Goal: Transaction & Acquisition: Purchase product/service

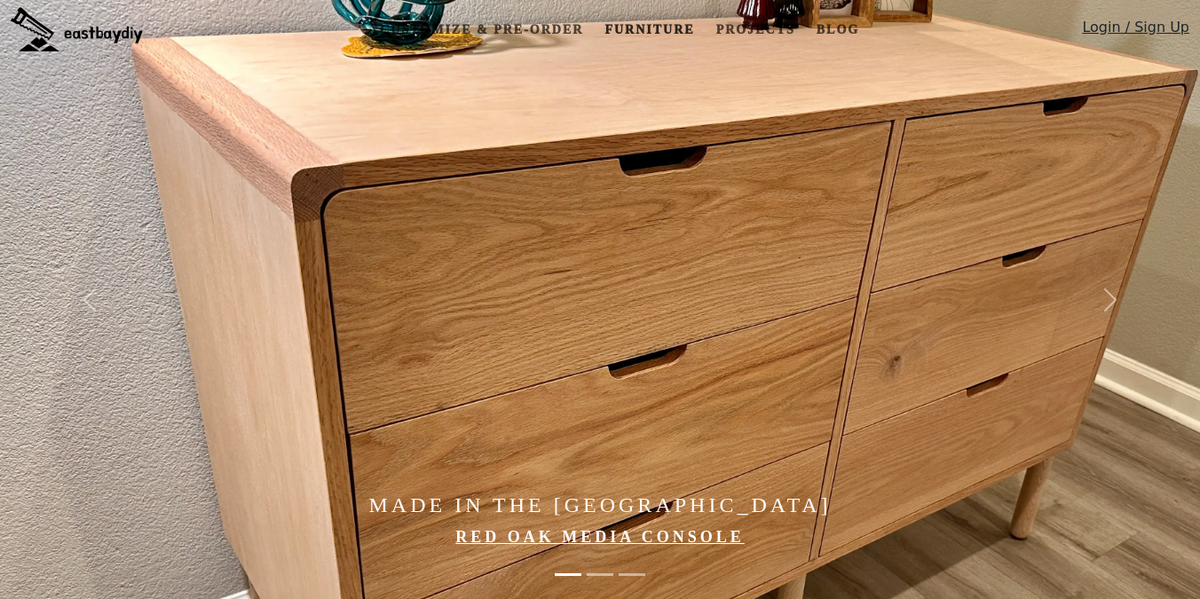
click at [631, 20] on link "Furniture" at bounding box center [649, 29] width 104 height 33
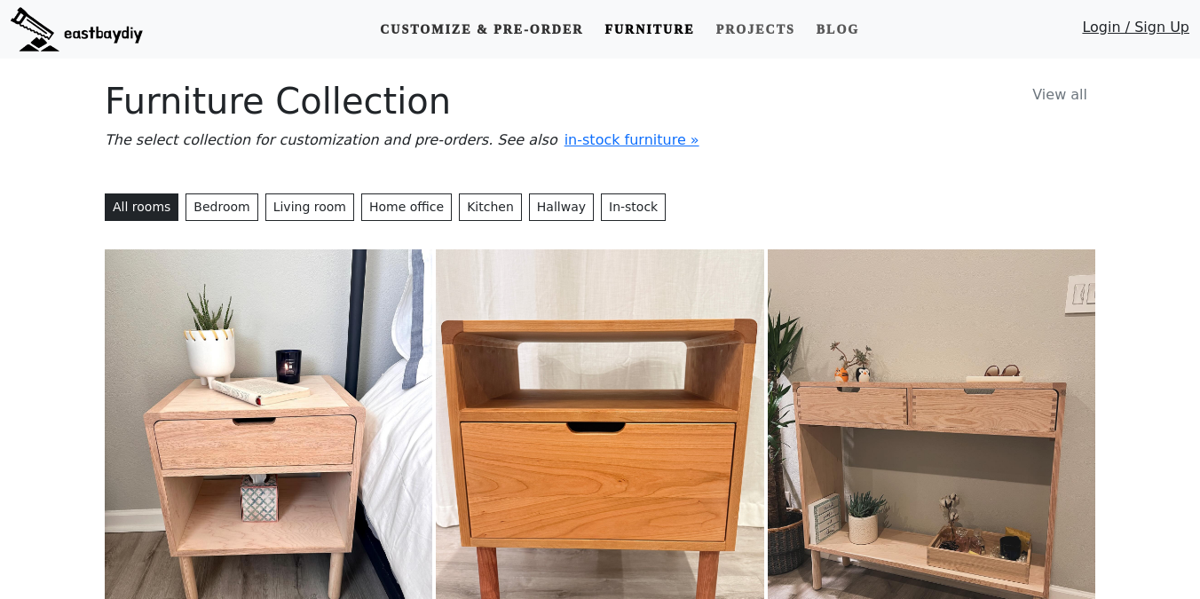
click at [550, 24] on link "Customize & Pre-order" at bounding box center [481, 29] width 217 height 33
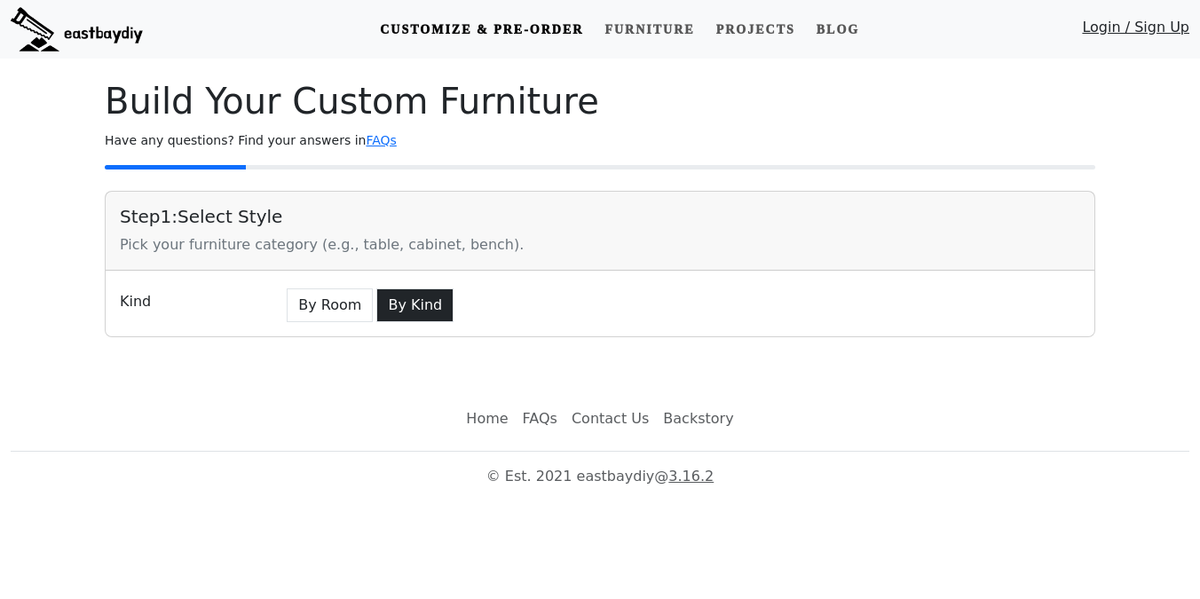
click at [408, 302] on button "By Kind" at bounding box center [414, 305] width 77 height 34
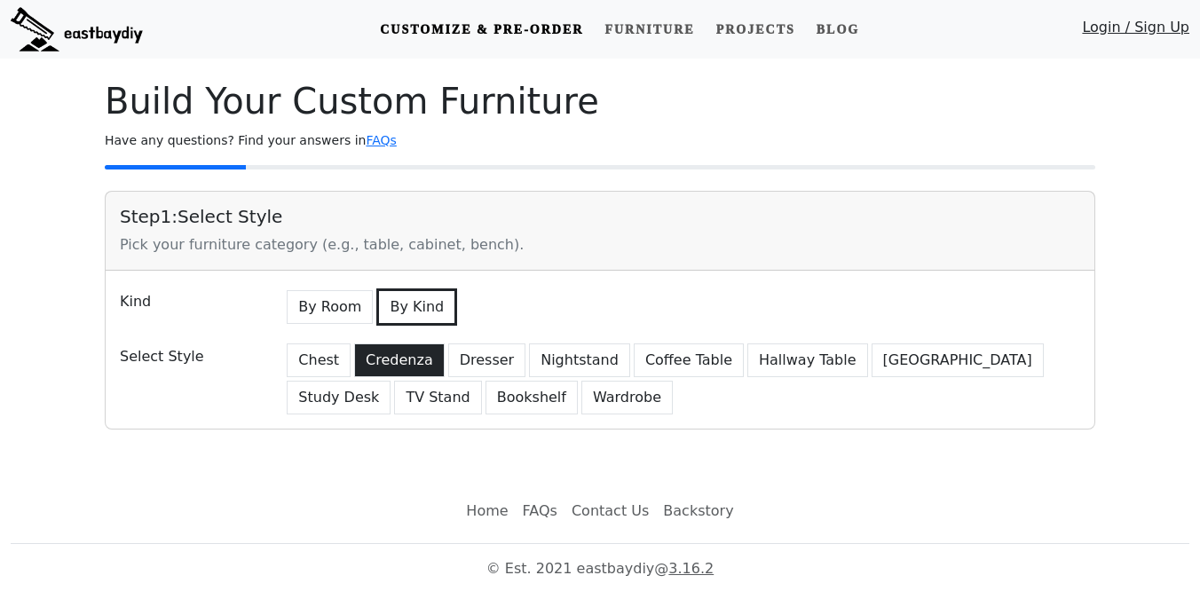
click at [423, 365] on button "Credenza" at bounding box center [399, 360] width 91 height 34
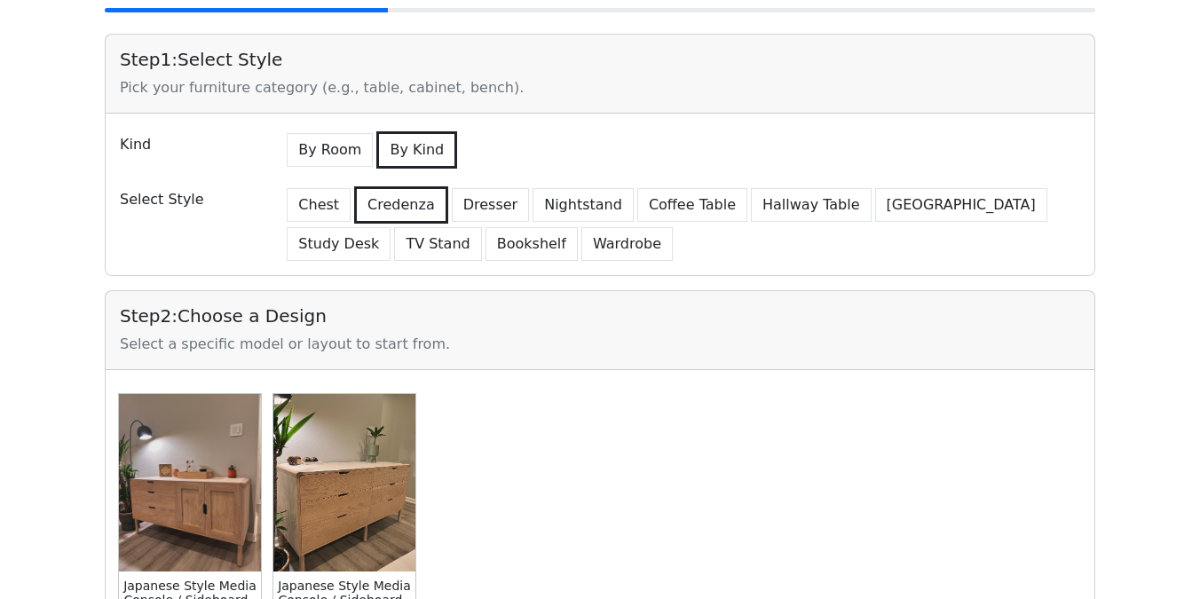
click at [353, 406] on img at bounding box center [344, 482] width 142 height 177
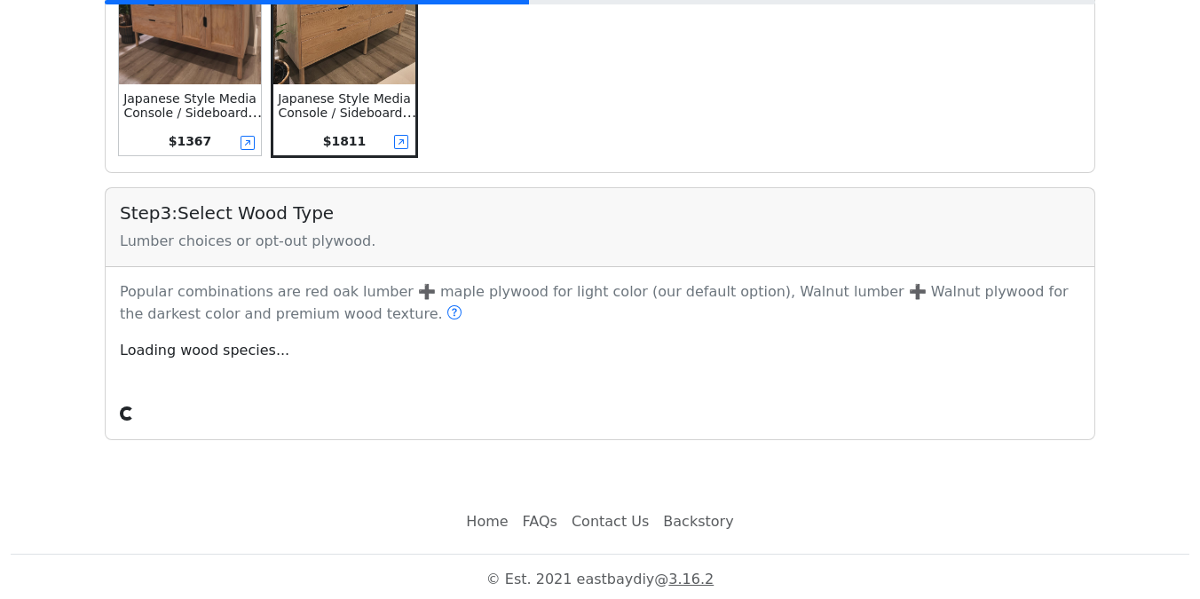
scroll to position [650, 0]
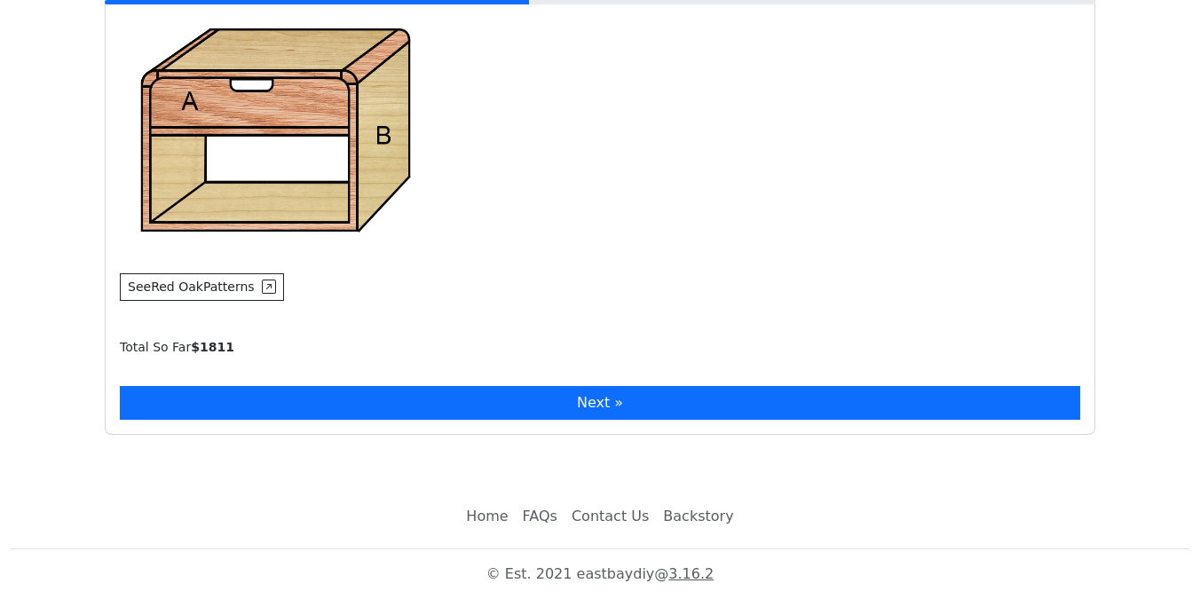
click at [389, 398] on button "Next »" at bounding box center [600, 403] width 960 height 34
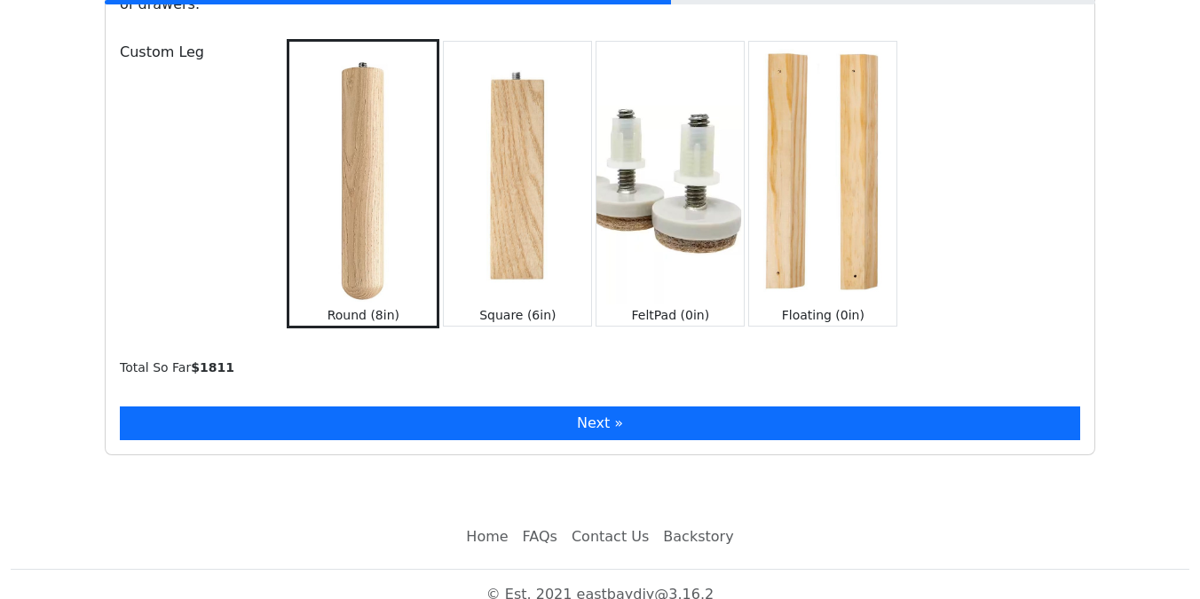
click at [390, 406] on button "Next »" at bounding box center [600, 423] width 960 height 34
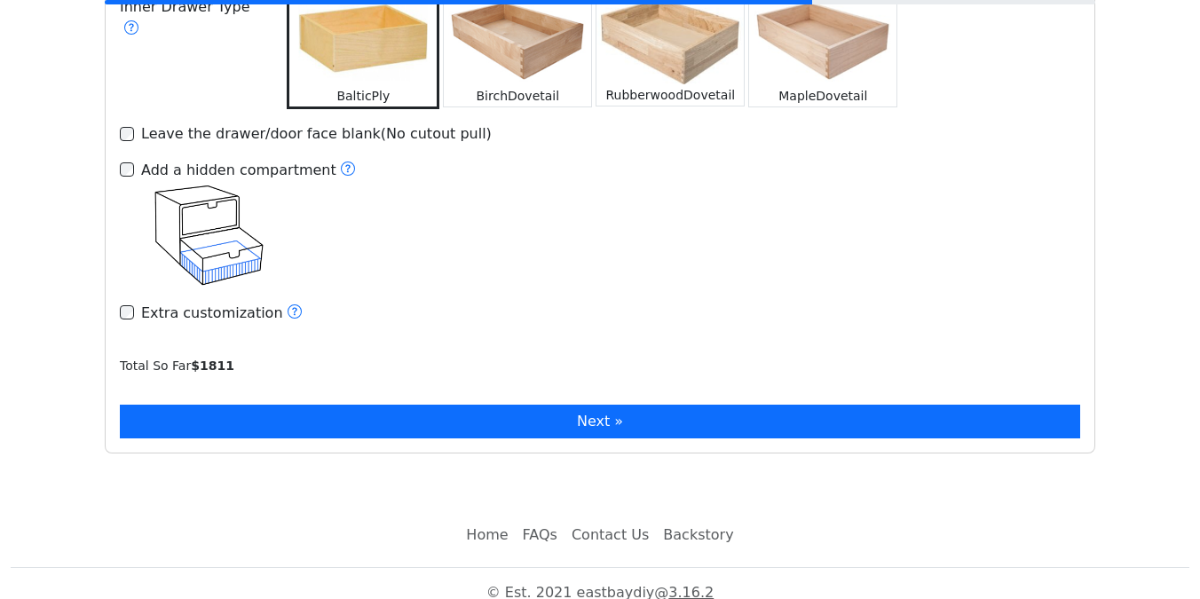
click at [388, 405] on button "Next »" at bounding box center [600, 422] width 960 height 34
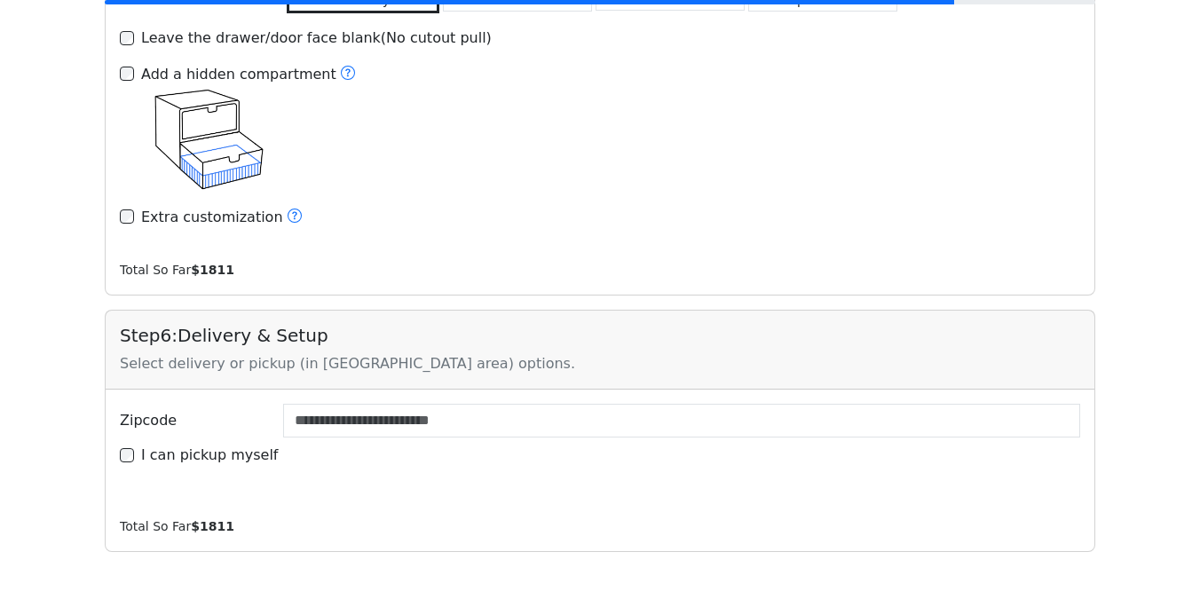
scroll to position [2782, 0]
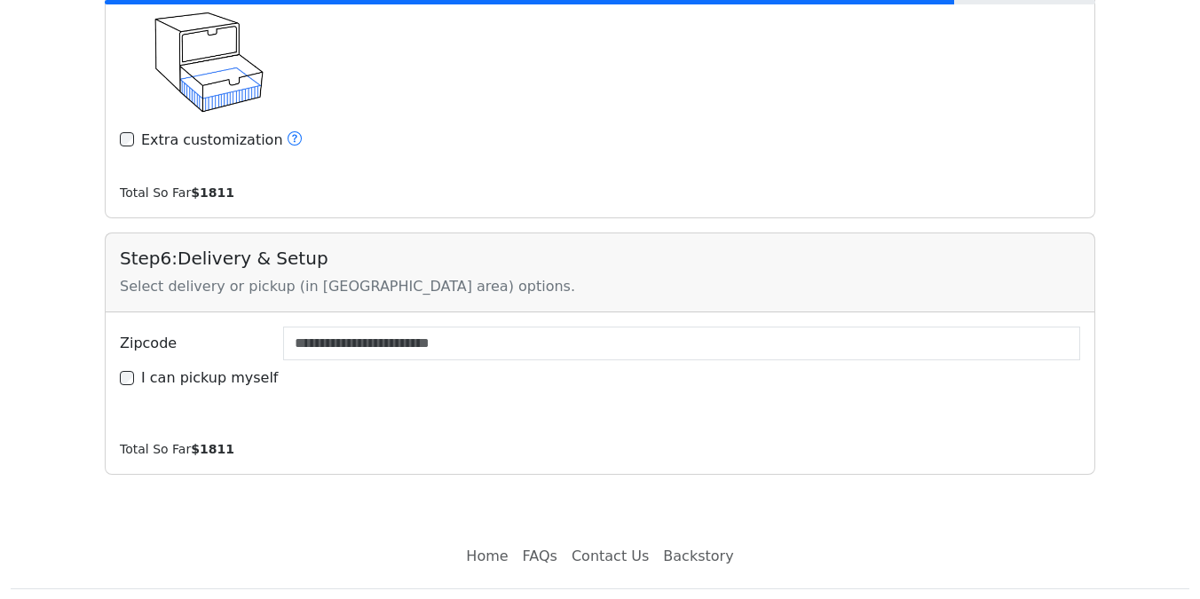
click at [235, 373] on div "Zipcode I can pickup myself" at bounding box center [600, 368] width 988 height 112
click at [236, 367] on label "I can pickup myself" at bounding box center [210, 377] width 138 height 21
type input "*****"
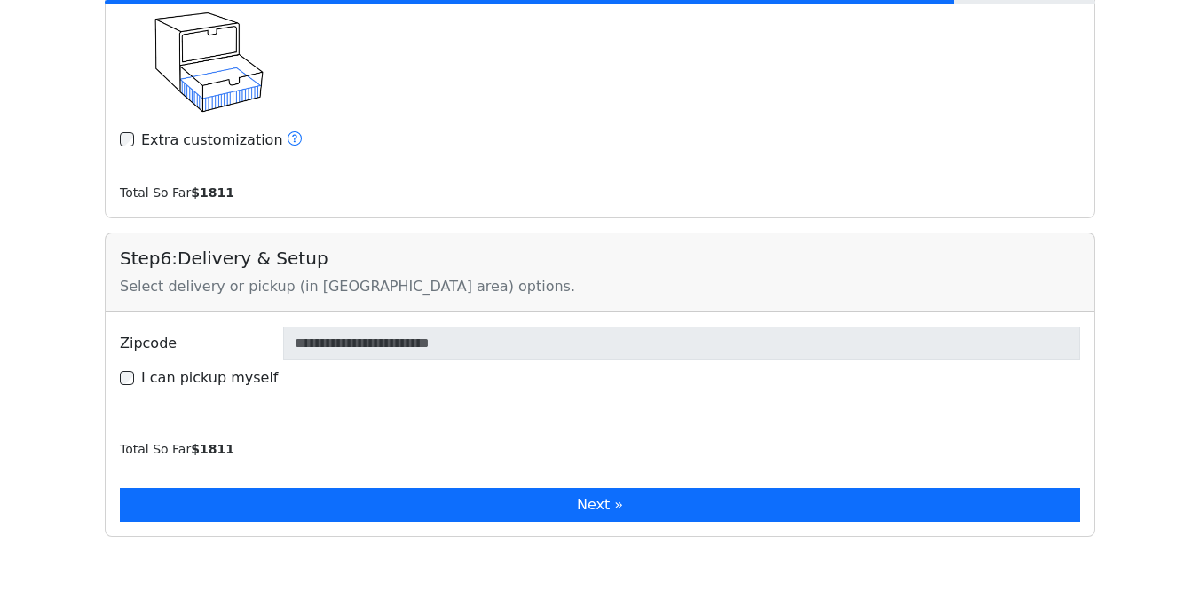
click at [307, 488] on button "Next »" at bounding box center [600, 505] width 960 height 34
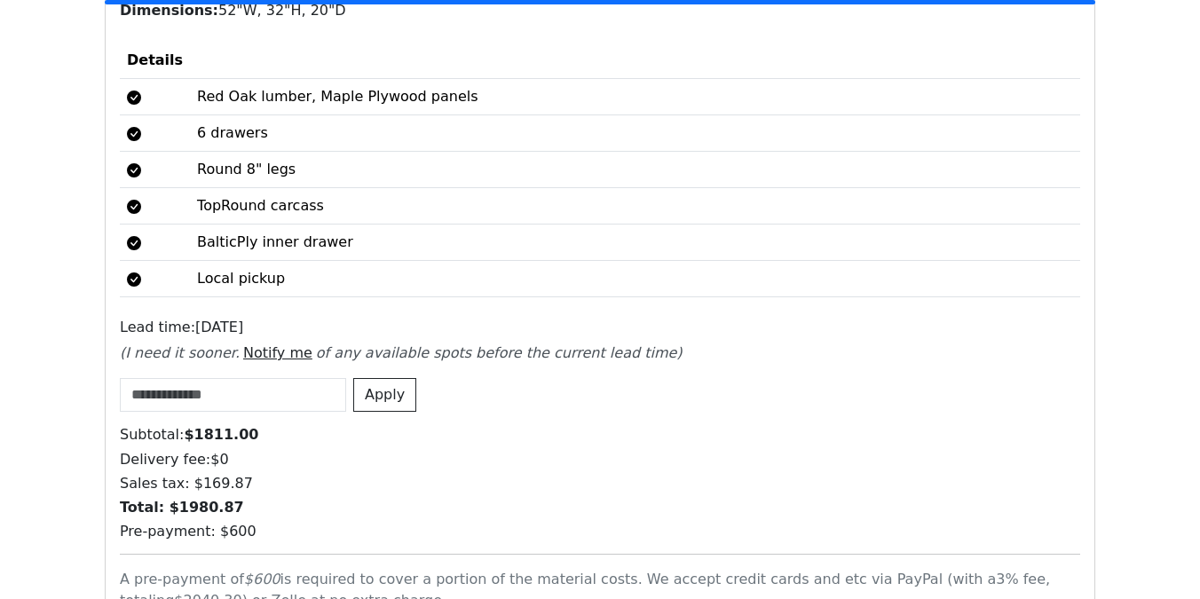
scroll to position [3704, 0]
click at [252, 377] on input at bounding box center [233, 394] width 226 height 34
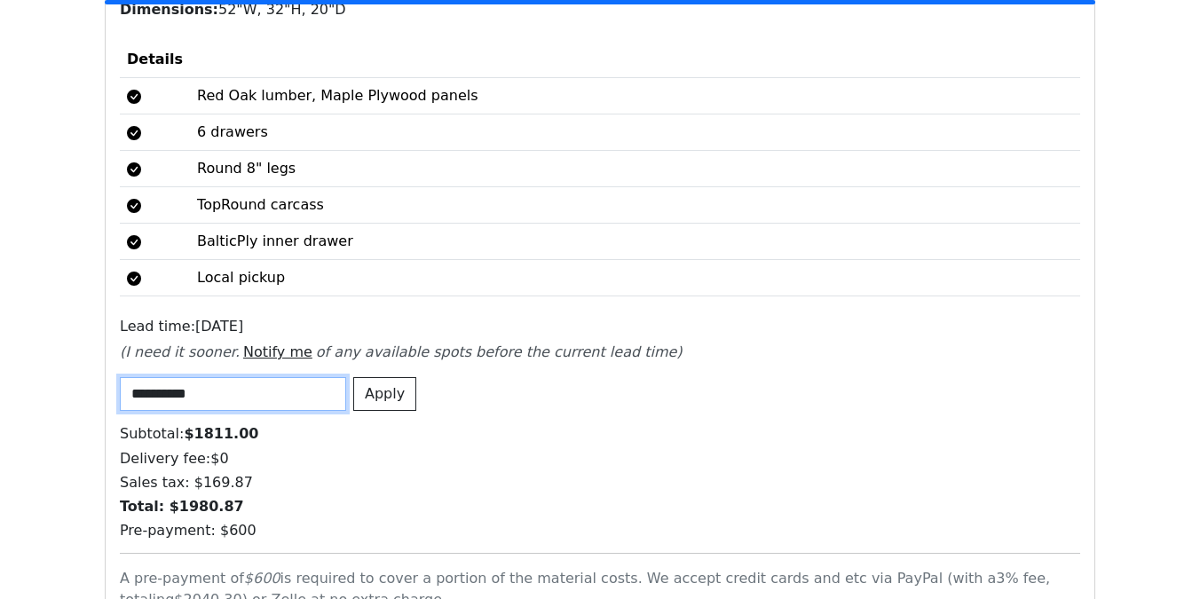
click at [301, 377] on input "**********" at bounding box center [233, 394] width 226 height 34
type input "**********"
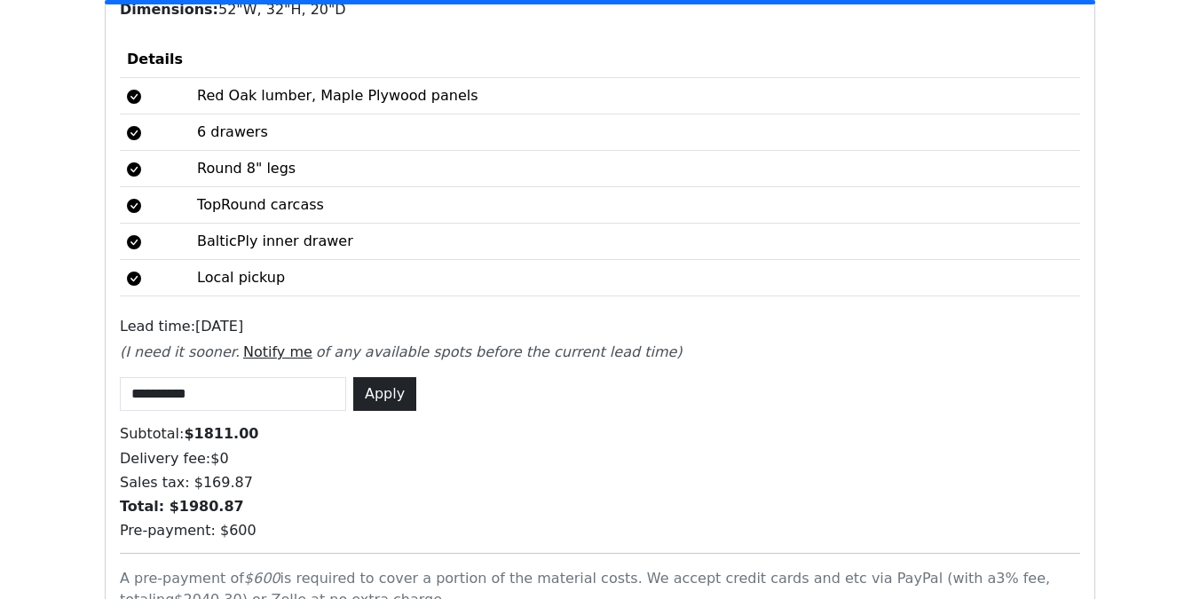
click at [374, 377] on button "Apply" at bounding box center [384, 394] width 63 height 34
